Goal: Transaction & Acquisition: Subscribe to service/newsletter

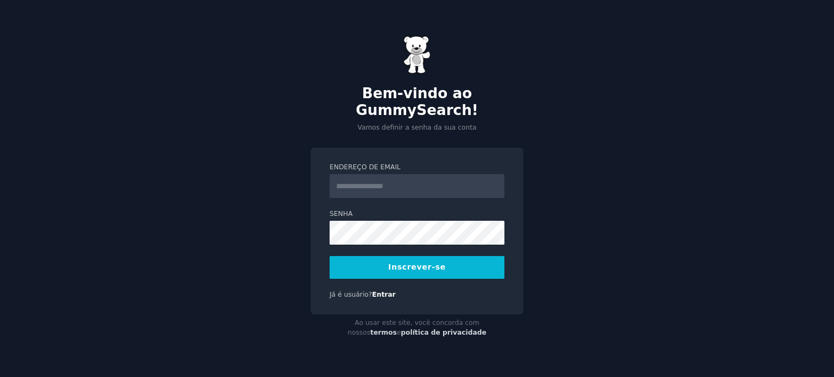
click at [378, 174] on input "Endereço de email" at bounding box center [417, 186] width 175 height 24
type input "**********"
click at [417, 256] on button "Inscrever-se" at bounding box center [417, 267] width 175 height 23
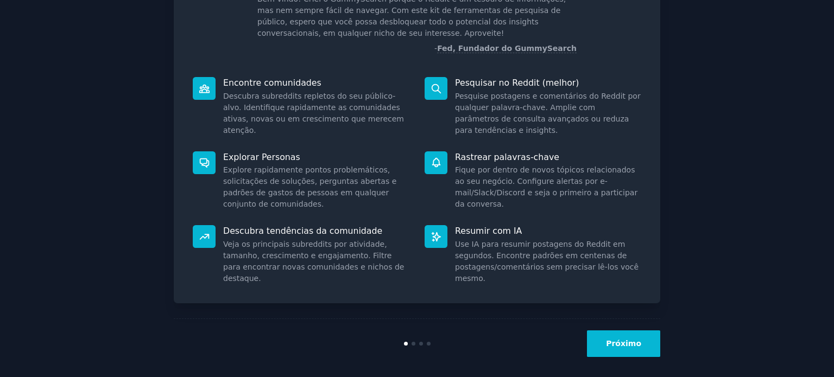
scroll to position [93, 0]
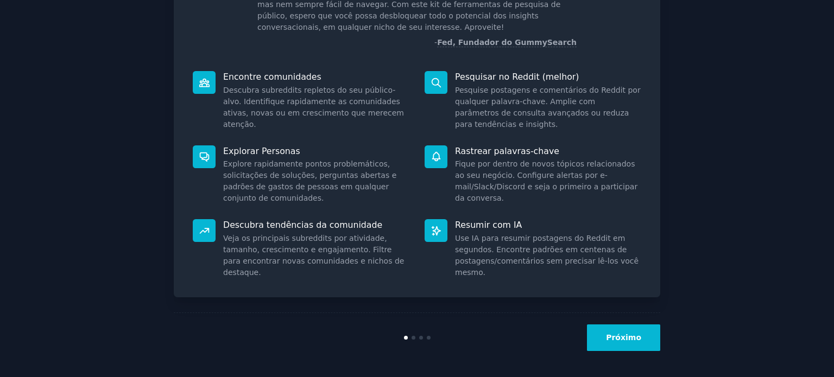
click at [614, 333] on font "Próximo" at bounding box center [623, 337] width 35 height 9
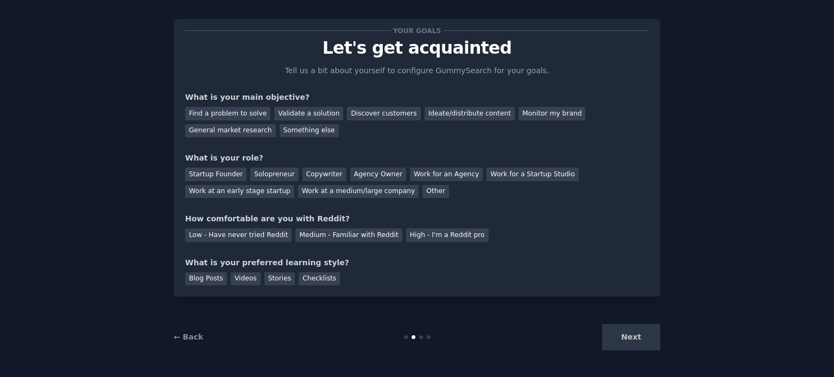
scroll to position [22, 0]
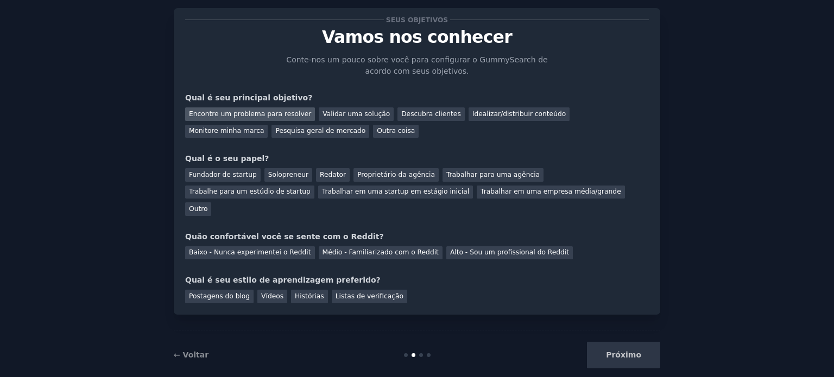
click at [276, 118] on font "Encontre um problema para resolver" at bounding box center [250, 114] width 122 height 8
click at [275, 133] on font "Pesquisa geral de mercado" at bounding box center [320, 131] width 90 height 8
click at [243, 110] on font "Encontre um problema para resolver" at bounding box center [250, 114] width 122 height 8
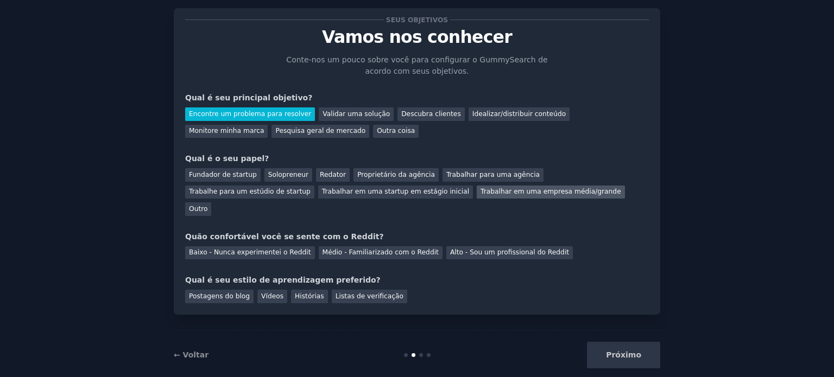
click at [481, 190] on font "Trabalhar em uma empresa média/grande" at bounding box center [551, 192] width 141 height 8
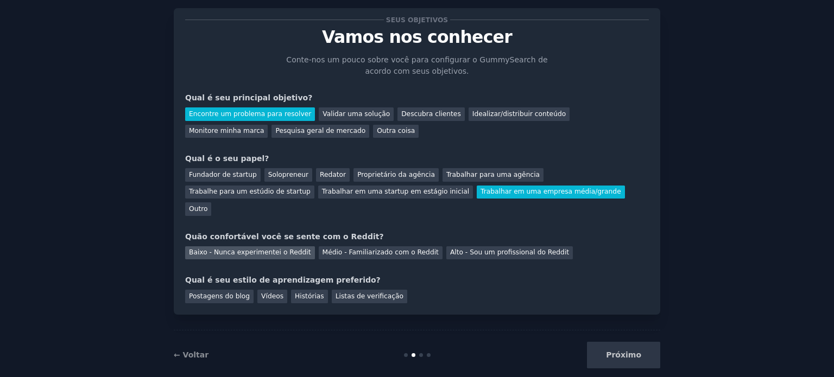
click at [291, 249] on font "Baixo - Nunca experimentei o Reddit" at bounding box center [250, 253] width 122 height 8
click at [274, 290] on div "Vídeos" at bounding box center [272, 297] width 30 height 14
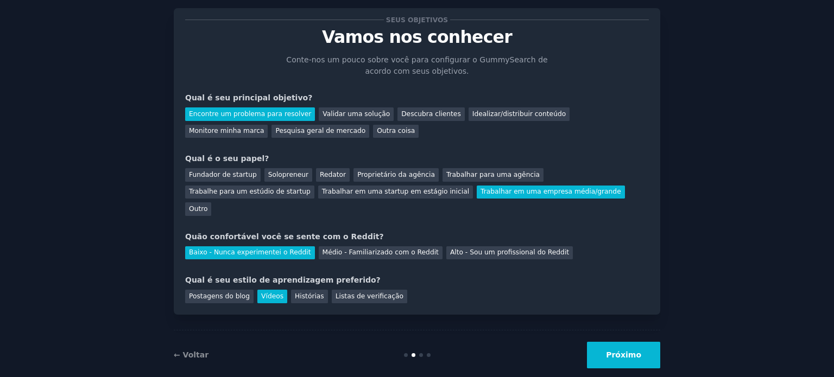
click at [641, 342] on button "Próximo" at bounding box center [623, 355] width 73 height 27
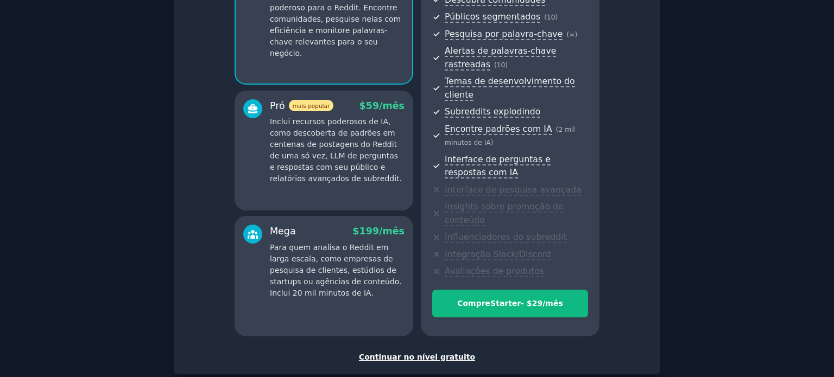
scroll to position [163, 0]
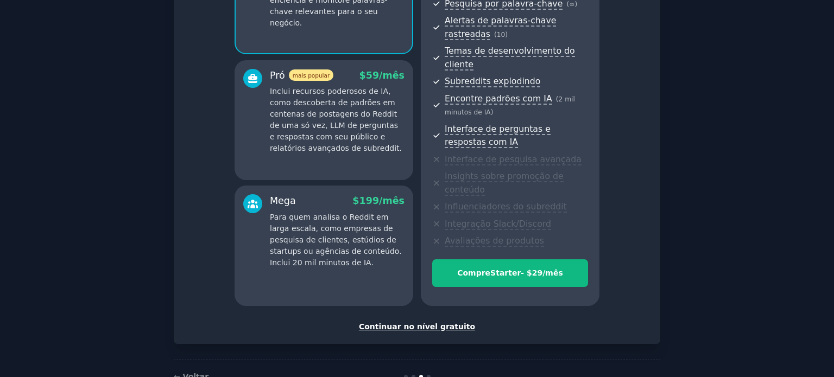
click at [394, 323] on font "Continuar no nível gratuito" at bounding box center [417, 327] width 116 height 9
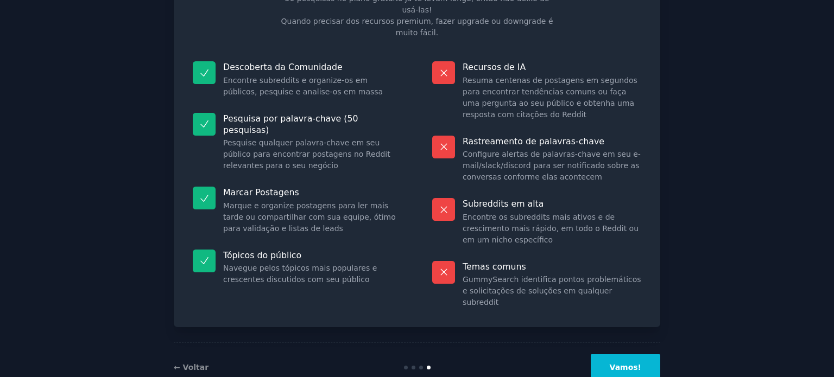
scroll to position [91, 0]
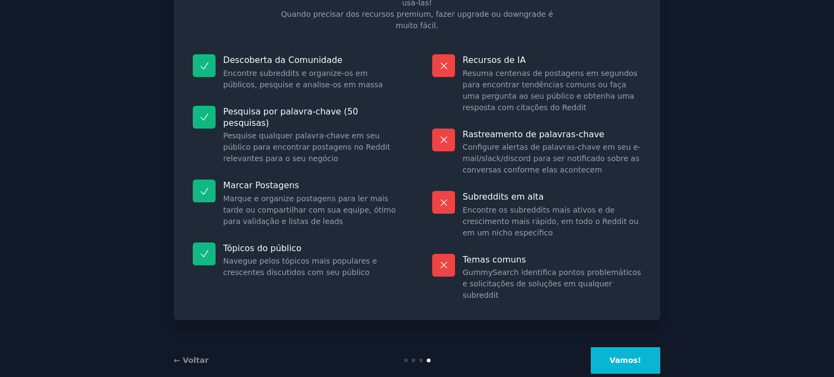
click at [620, 348] on button "Vamos!" at bounding box center [626, 361] width 70 height 27
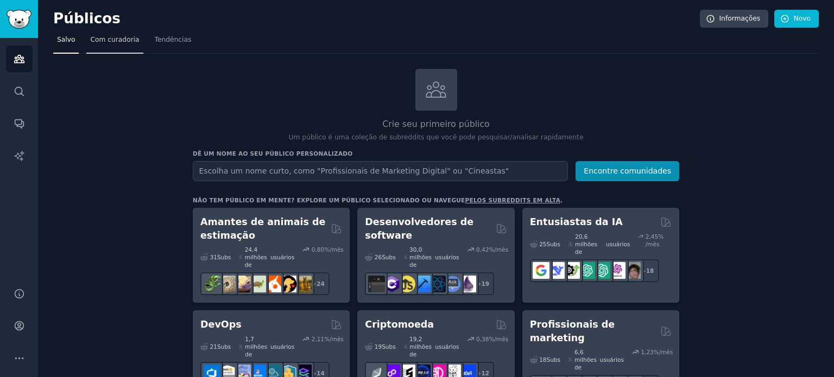
click at [118, 42] on font "Com curadoria" at bounding box center [114, 40] width 49 height 8
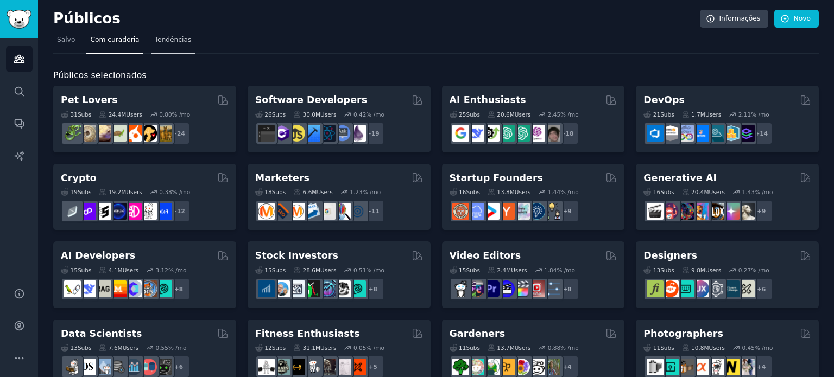
click at [166, 41] on font "Tendências" at bounding box center [173, 40] width 37 height 8
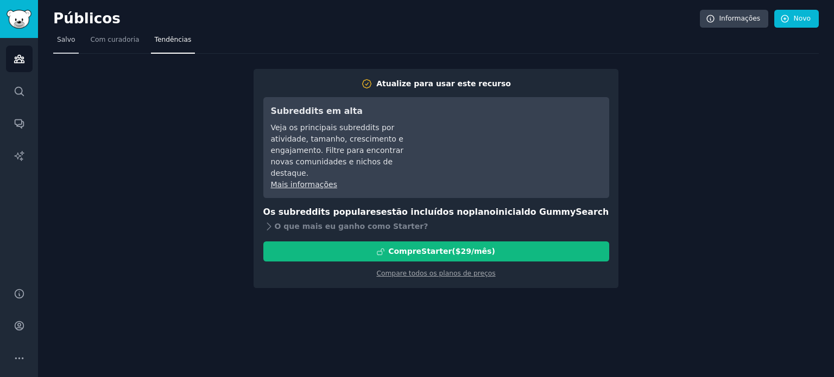
click at [75, 39] on link "Salvo" at bounding box center [66, 43] width 26 height 22
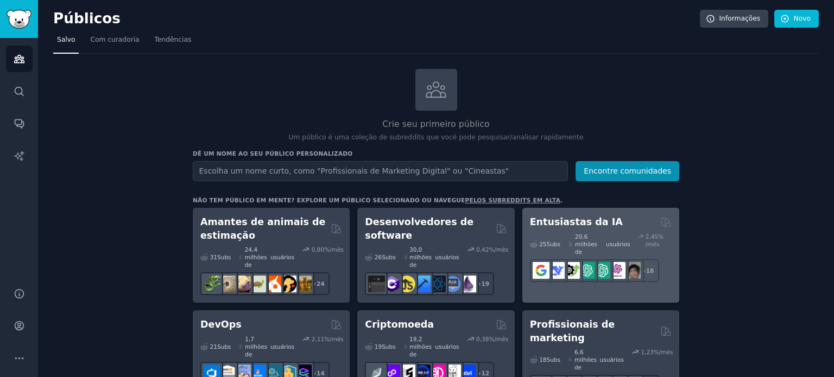
click at [574, 229] on div "25 Subs ​ 20,6 milhões de usuários 2,45 % /mês r/chatgpt_promptDesign + 18" at bounding box center [601, 255] width 142 height 53
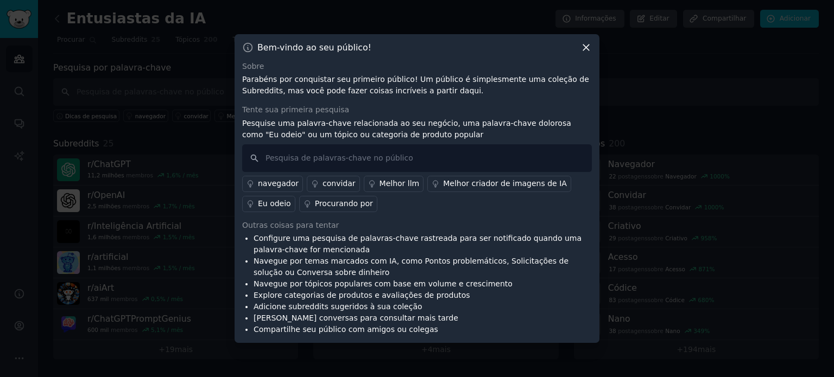
click at [584, 43] on icon at bounding box center [586, 47] width 11 height 11
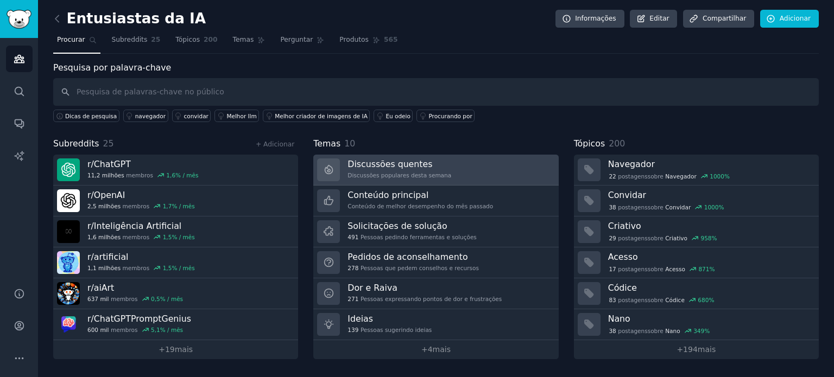
click at [451, 168] on link "Discussões quentes Discussões populares desta semana" at bounding box center [435, 170] width 245 height 31
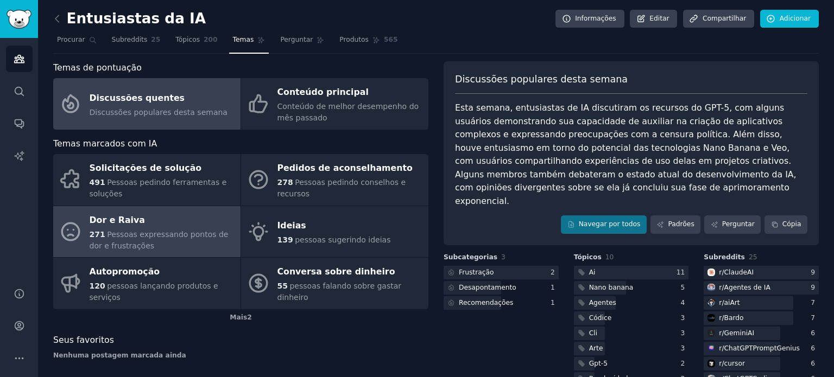
click at [163, 238] on font "Pessoas expressando pontos de dor e frustrações" at bounding box center [159, 240] width 139 height 20
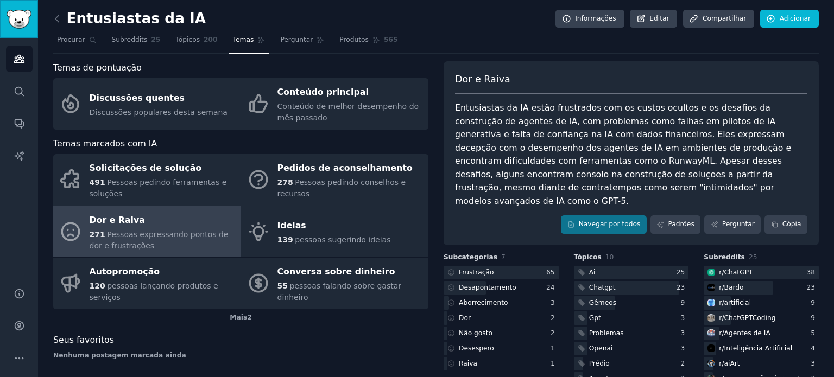
click at [14, 17] on img "Barra lateral" at bounding box center [19, 19] width 25 height 19
